Goal: Information Seeking & Learning: Learn about a topic

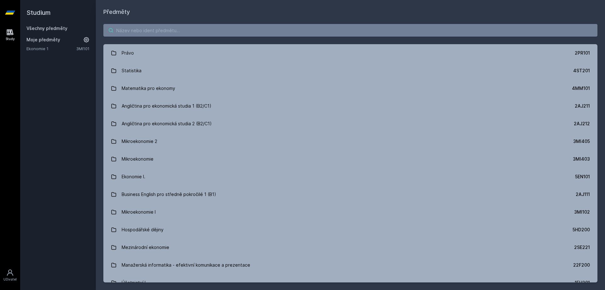
click at [176, 32] on input "search" at bounding box center [350, 30] width 494 height 13
paste input "Automatizace zpracování textů"
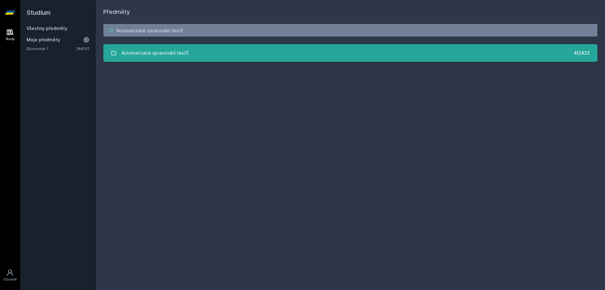
type input "Automatizace zpracování textů"
click at [189, 50] on link "Automatizace zpracování textů 4IZ422" at bounding box center [350, 53] width 494 height 18
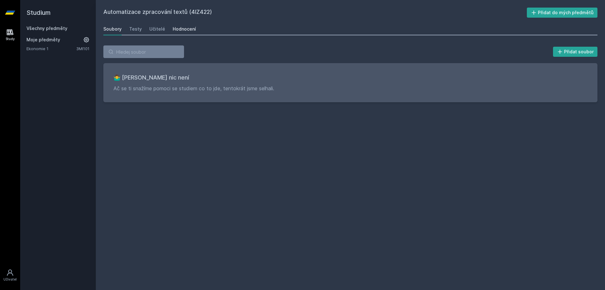
click at [180, 26] on div "Hodnocení" at bounding box center [184, 29] width 23 height 6
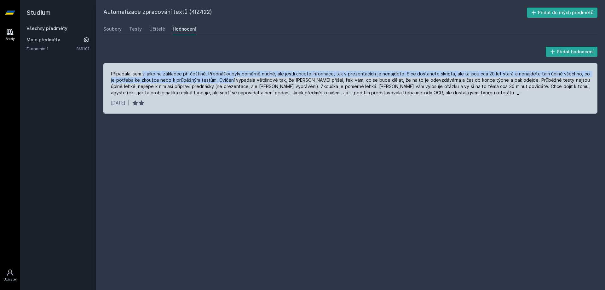
drag, startPoint x: 144, startPoint y: 76, endPoint x: 223, endPoint y: 78, distance: 79.7
click at [223, 78] on div "Připadala jsem si jako na základce při češtině. Přednášky byly poměrně nudné, a…" at bounding box center [350, 83] width 479 height 25
click at [223, 80] on div "Připadala jsem si jako na základce při češtině. Přednášky byly poměrně nudné, a…" at bounding box center [350, 83] width 479 height 25
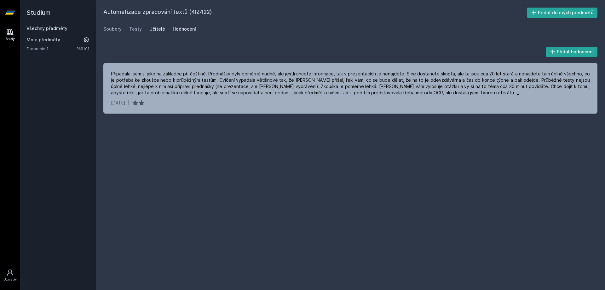
click at [161, 33] on link "Učitelé" at bounding box center [157, 29] width 16 height 13
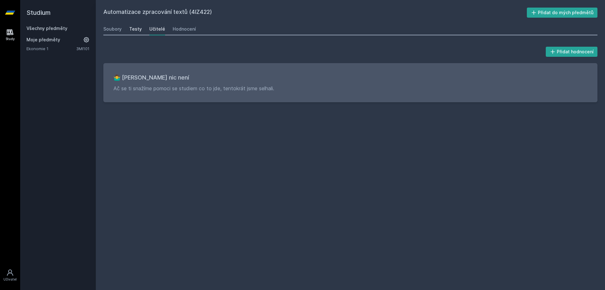
click at [137, 30] on div "Testy" at bounding box center [135, 29] width 13 height 6
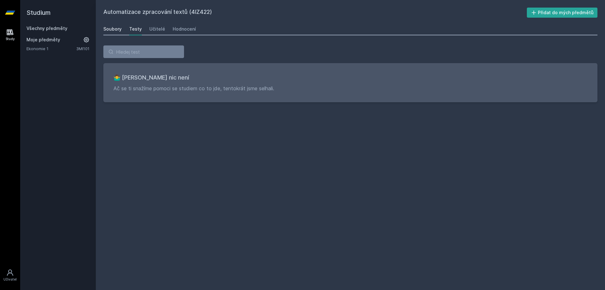
click at [114, 32] on link "Soubory" at bounding box center [112, 29] width 18 height 13
